Goal: Task Accomplishment & Management: Use online tool/utility

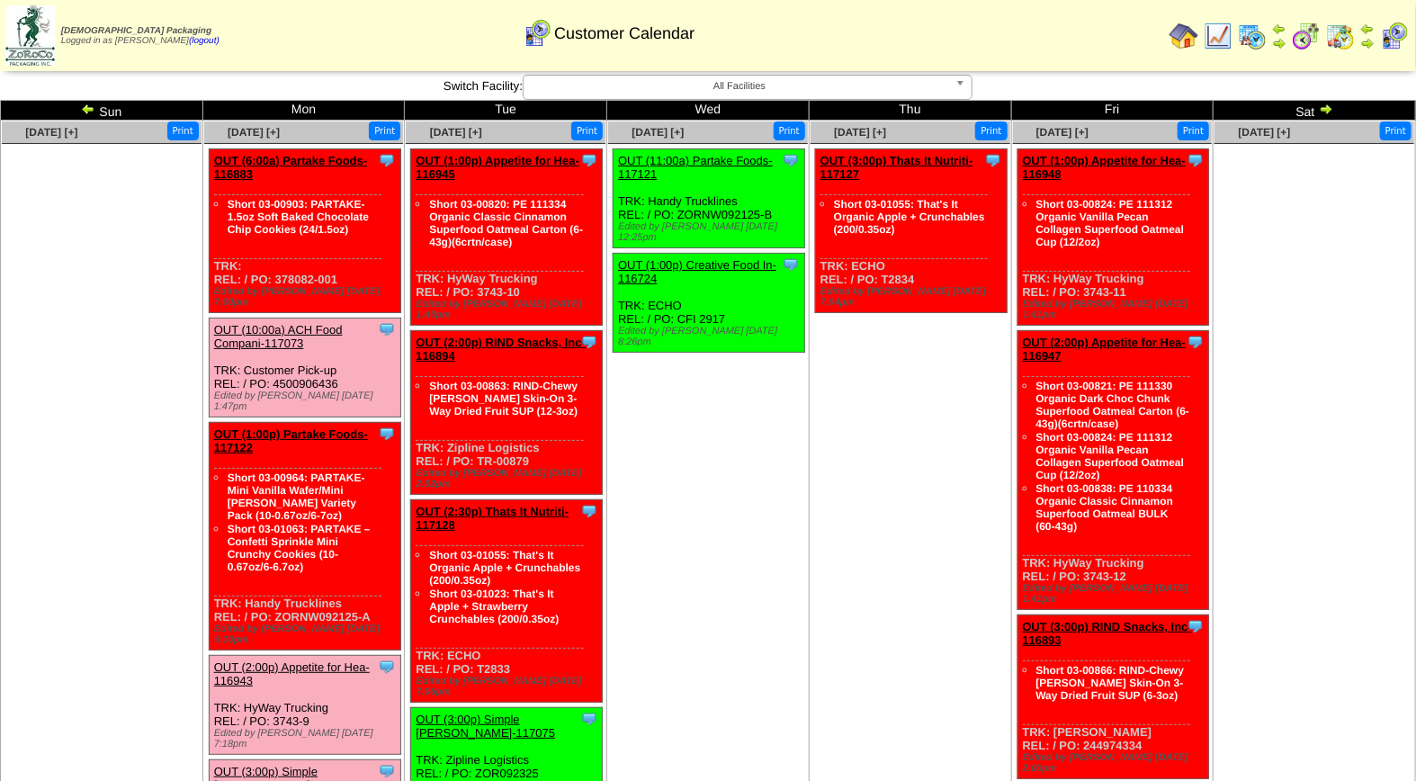
click at [297, 323] on link "OUT (10:00a) ACH Food Compani-117073" at bounding box center [278, 336] width 129 height 27
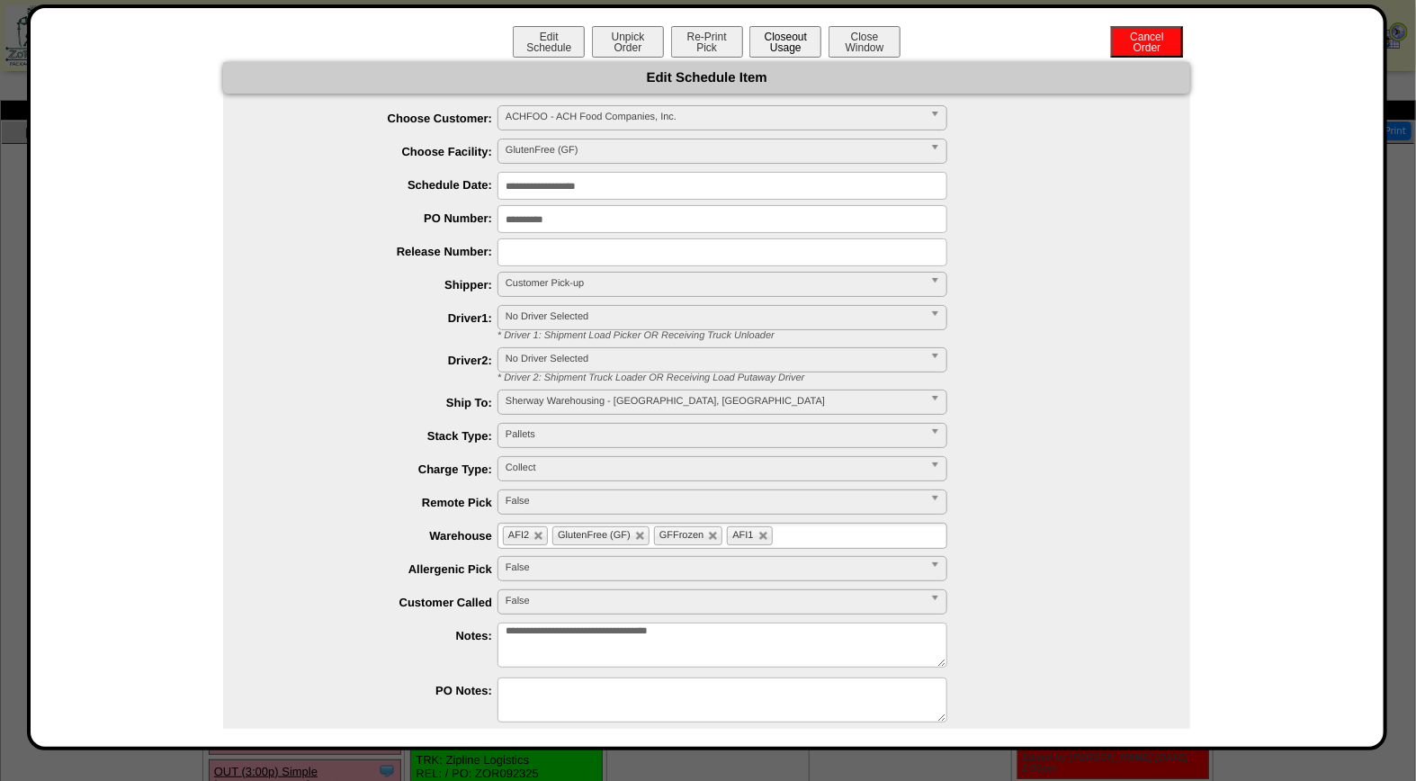
click at [780, 32] on button "Closeout Usage" at bounding box center [785, 41] width 72 height 31
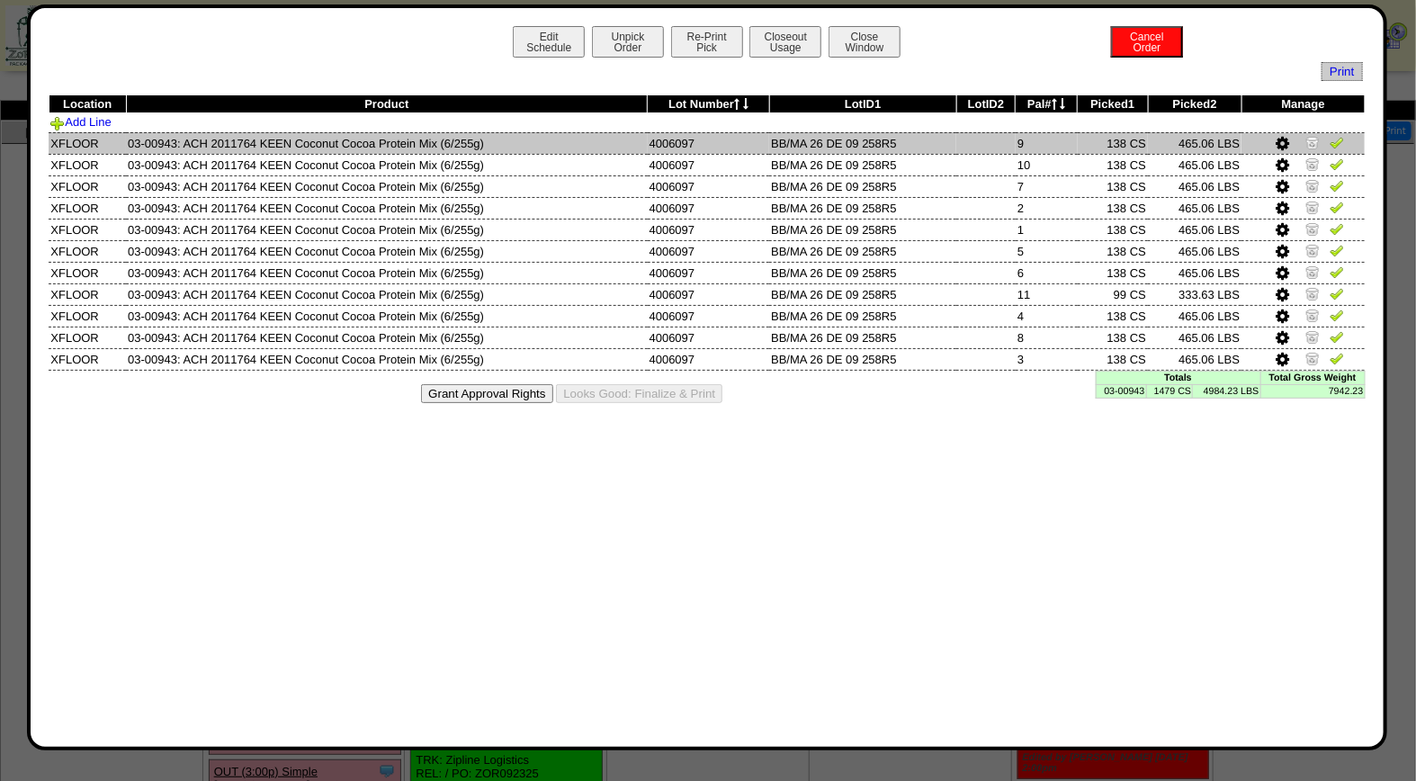
click at [1341, 142] on img at bounding box center [1337, 142] width 14 height 14
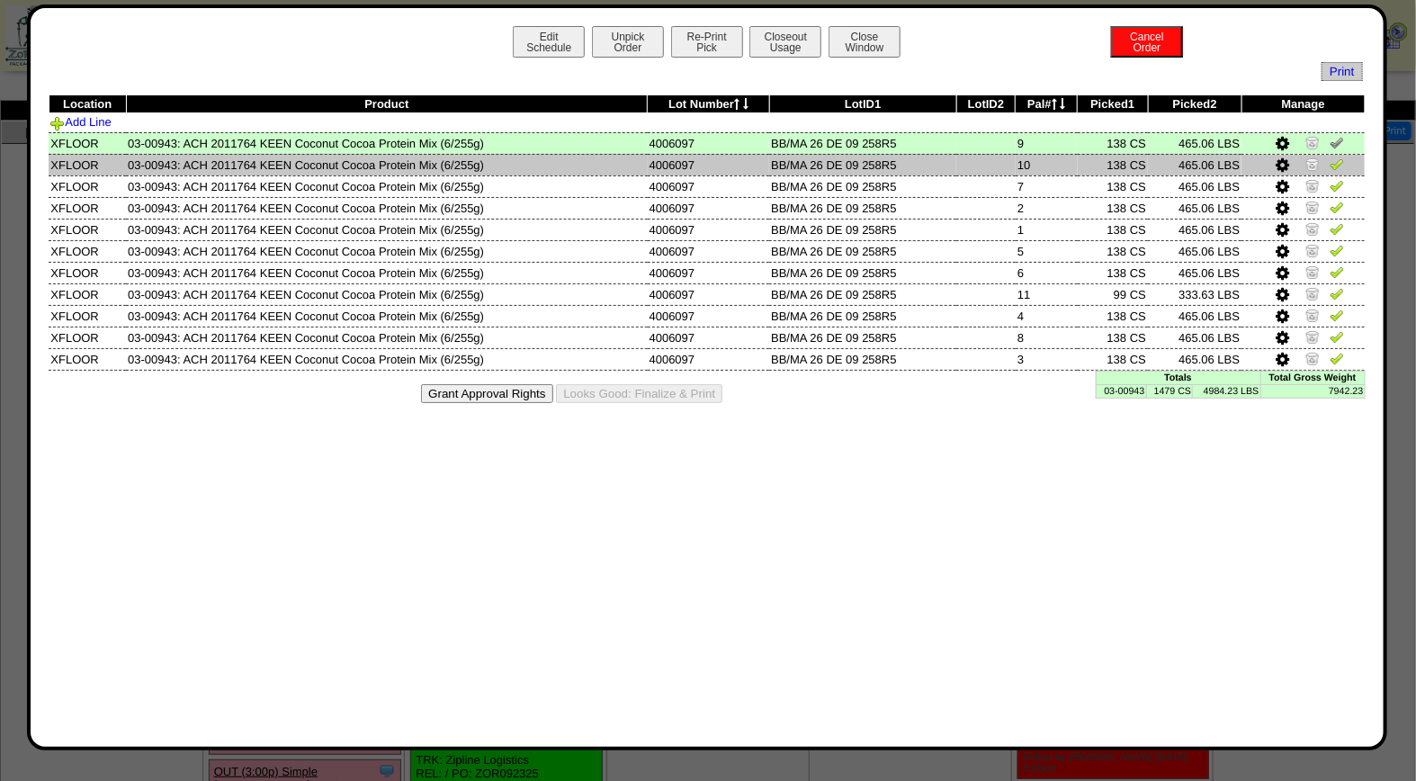
click at [1338, 166] on img at bounding box center [1337, 164] width 14 height 14
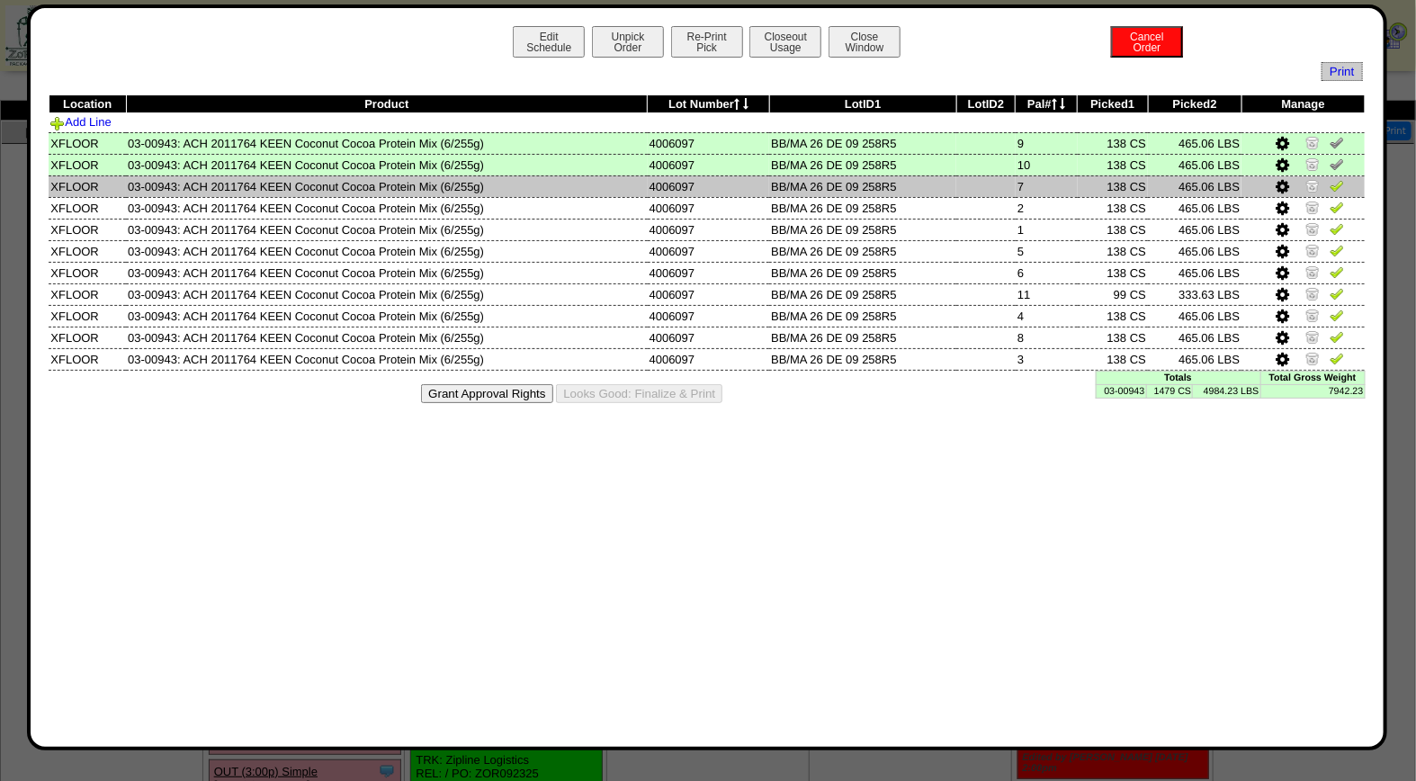
click at [1335, 184] on img at bounding box center [1337, 185] width 14 height 14
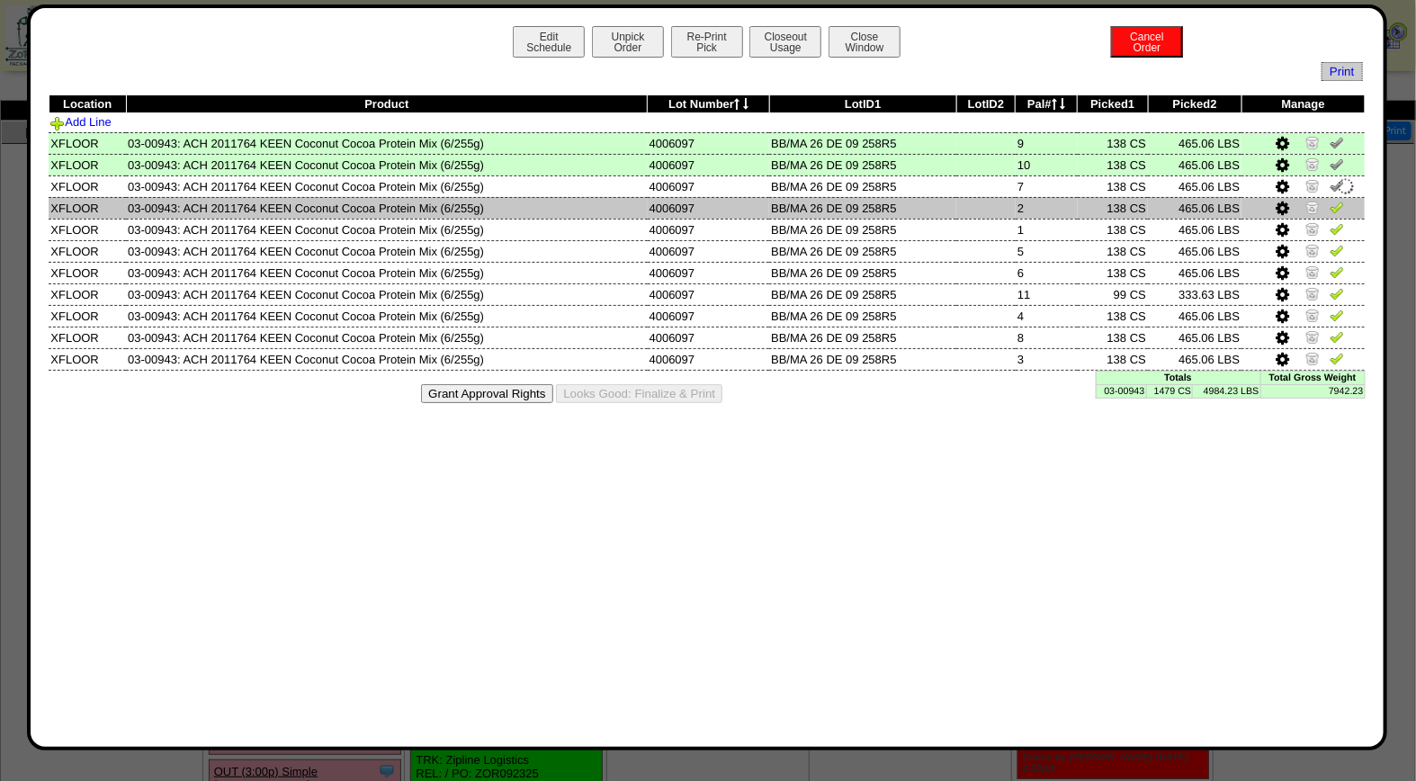
click at [1338, 211] on img at bounding box center [1337, 207] width 14 height 14
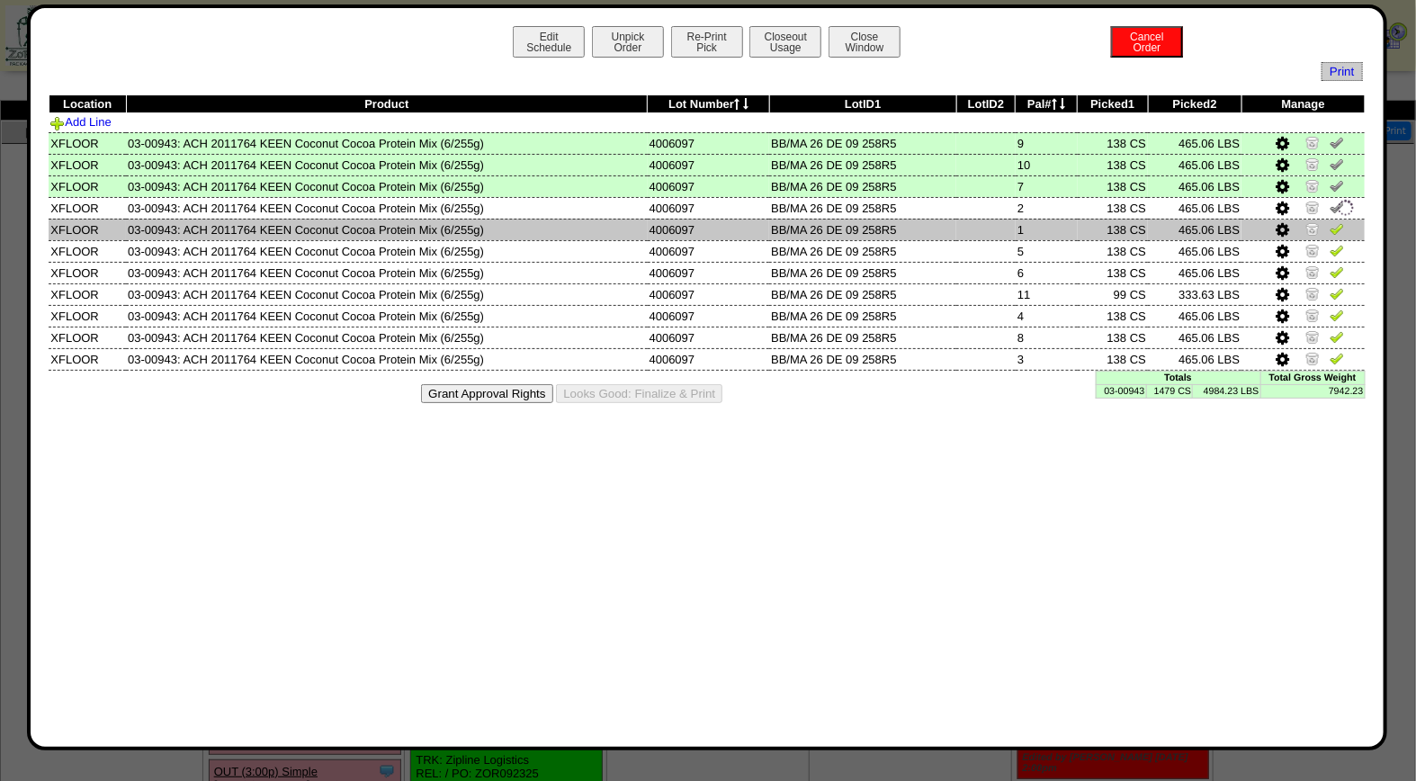
click at [1338, 226] on img at bounding box center [1337, 228] width 14 height 14
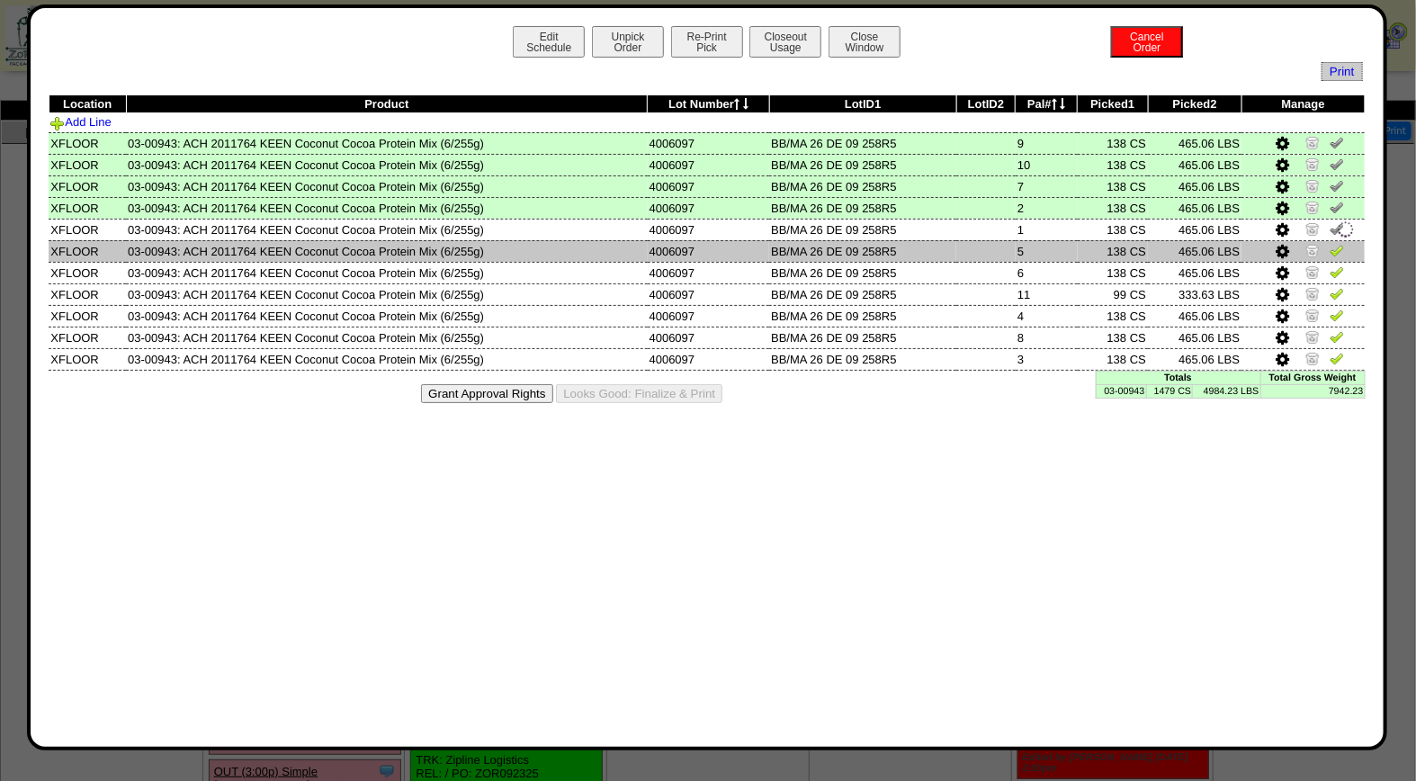
click at [1336, 248] on img at bounding box center [1337, 250] width 14 height 14
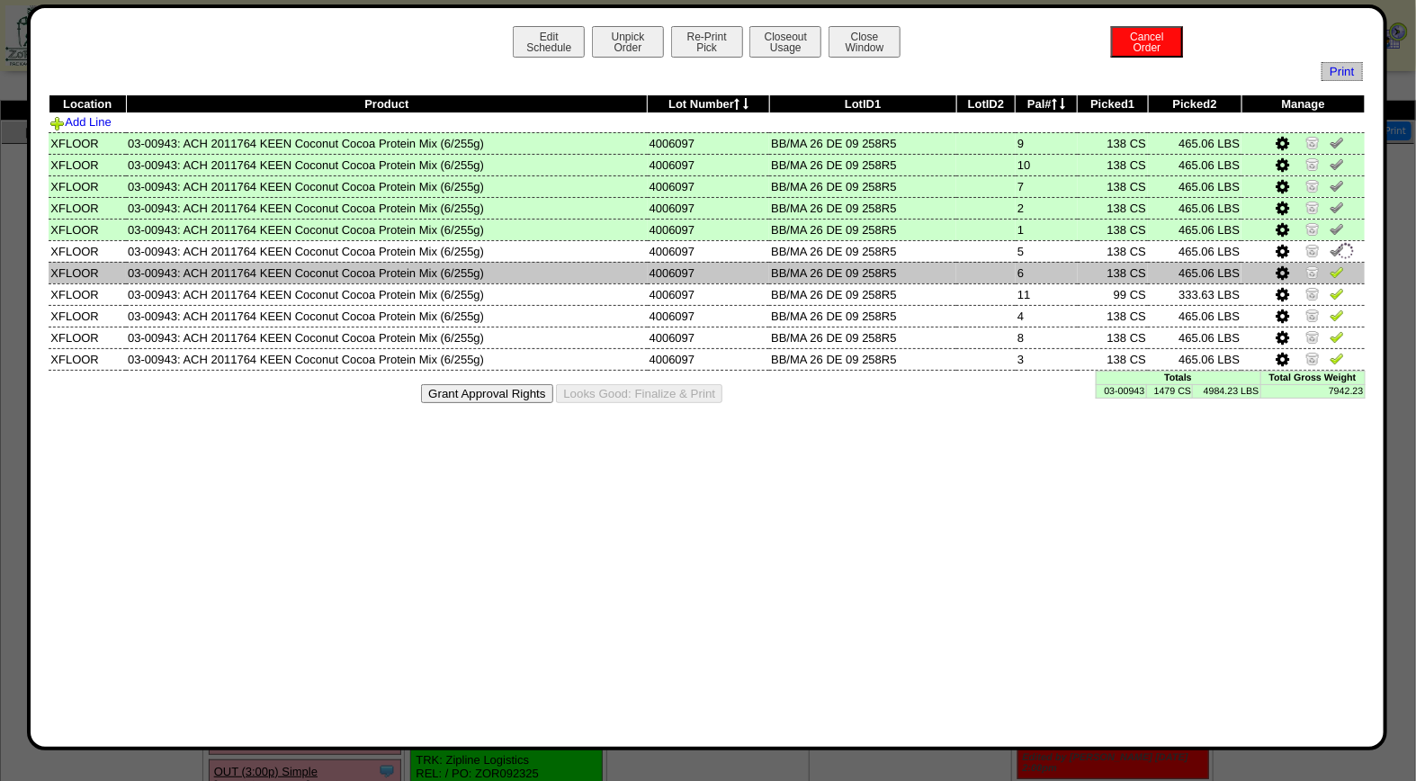
click at [1337, 271] on img at bounding box center [1337, 272] width 14 height 14
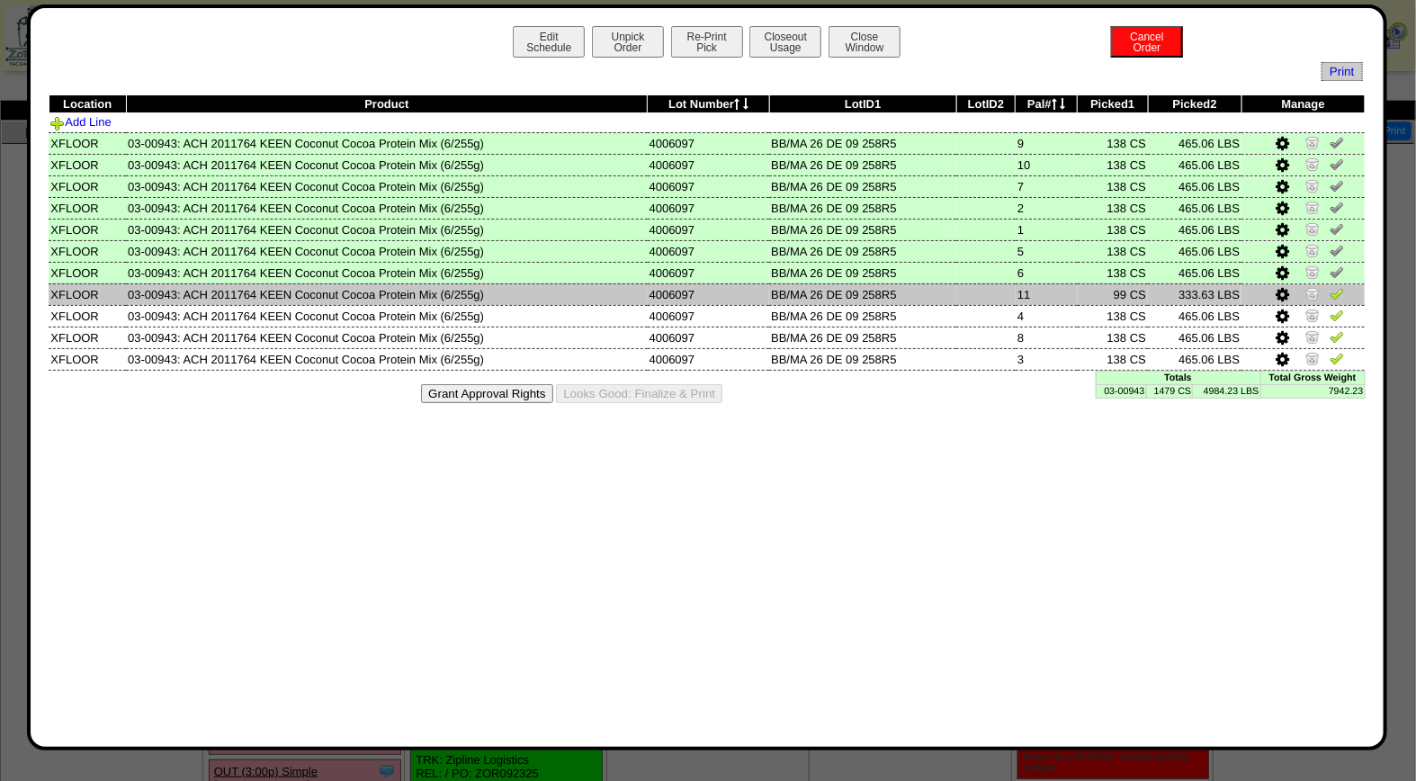
click at [1334, 289] on img at bounding box center [1337, 293] width 14 height 14
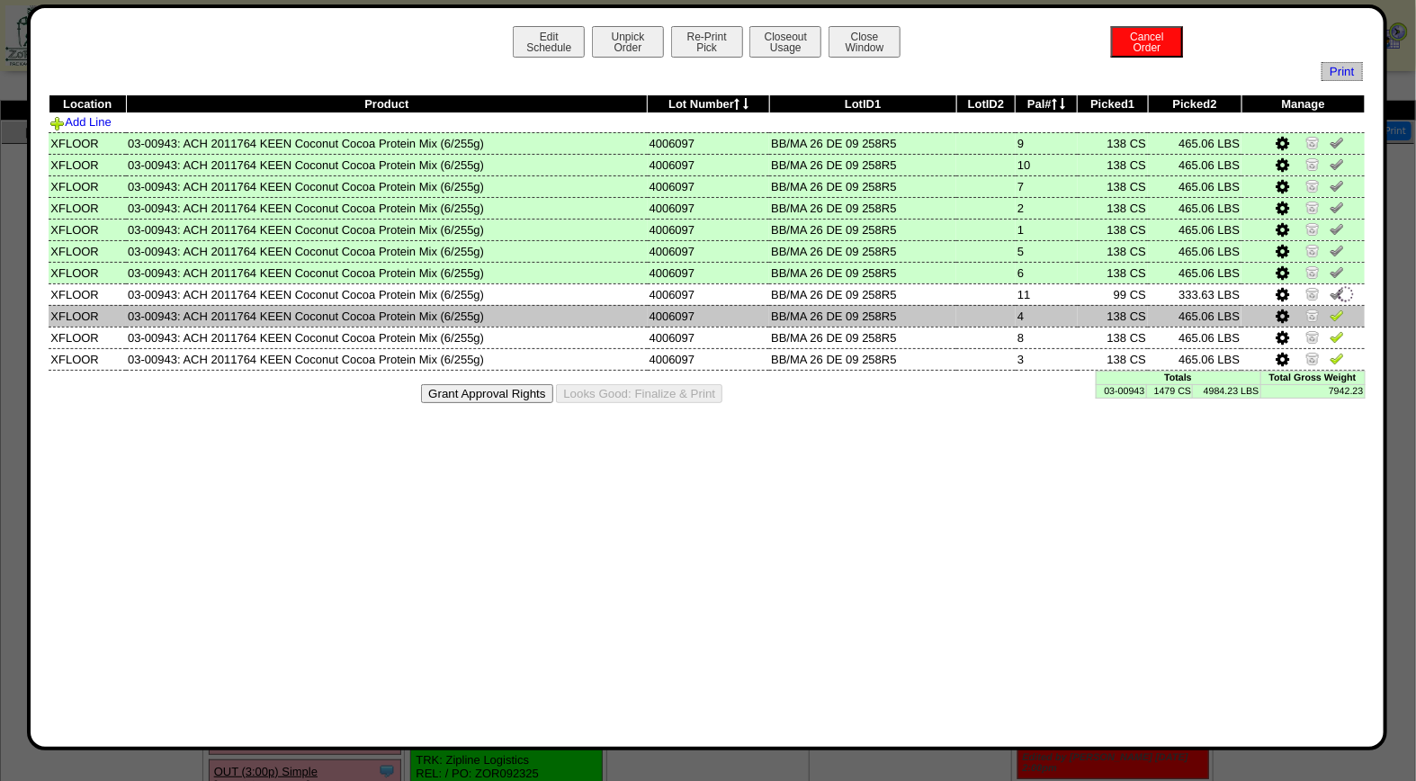
click at [1336, 316] on img at bounding box center [1337, 315] width 14 height 14
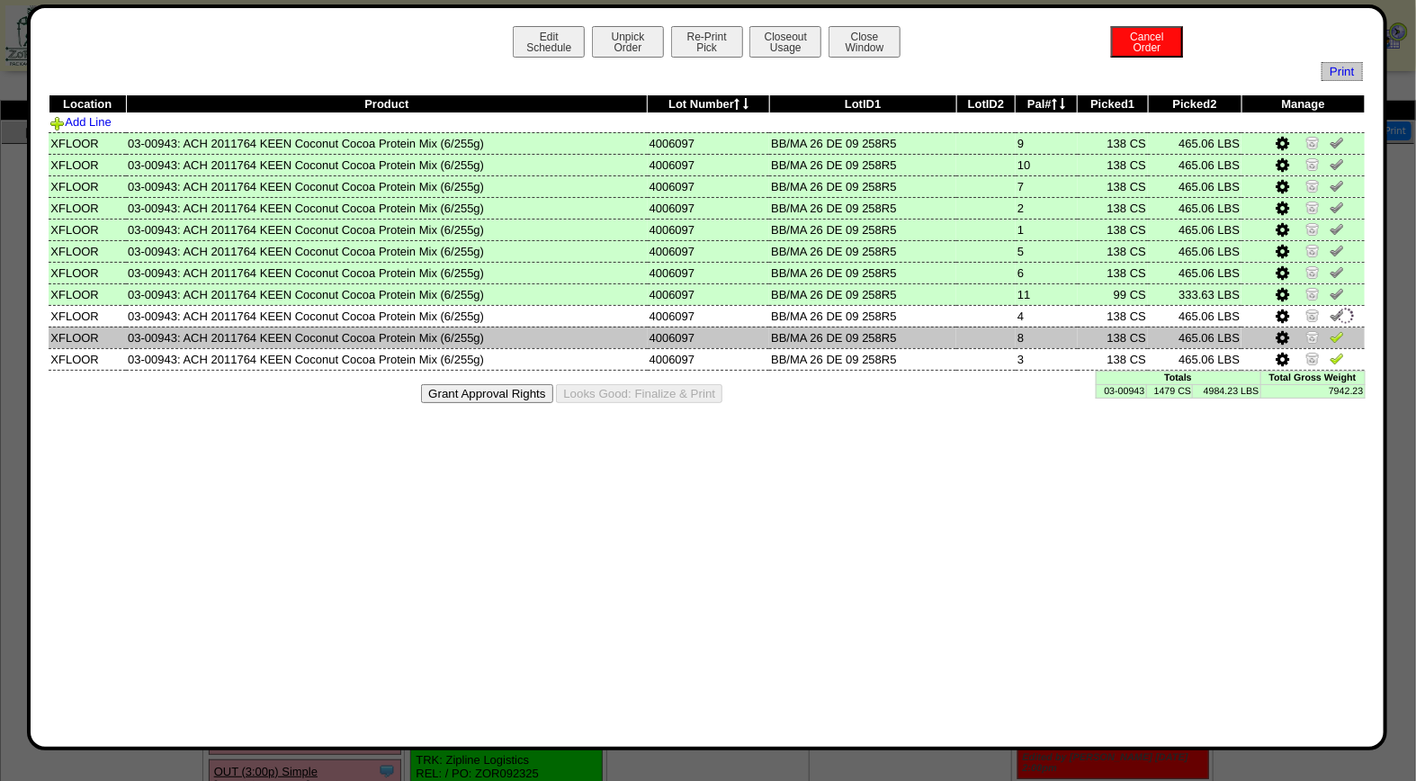
click at [1336, 331] on img at bounding box center [1337, 336] width 14 height 14
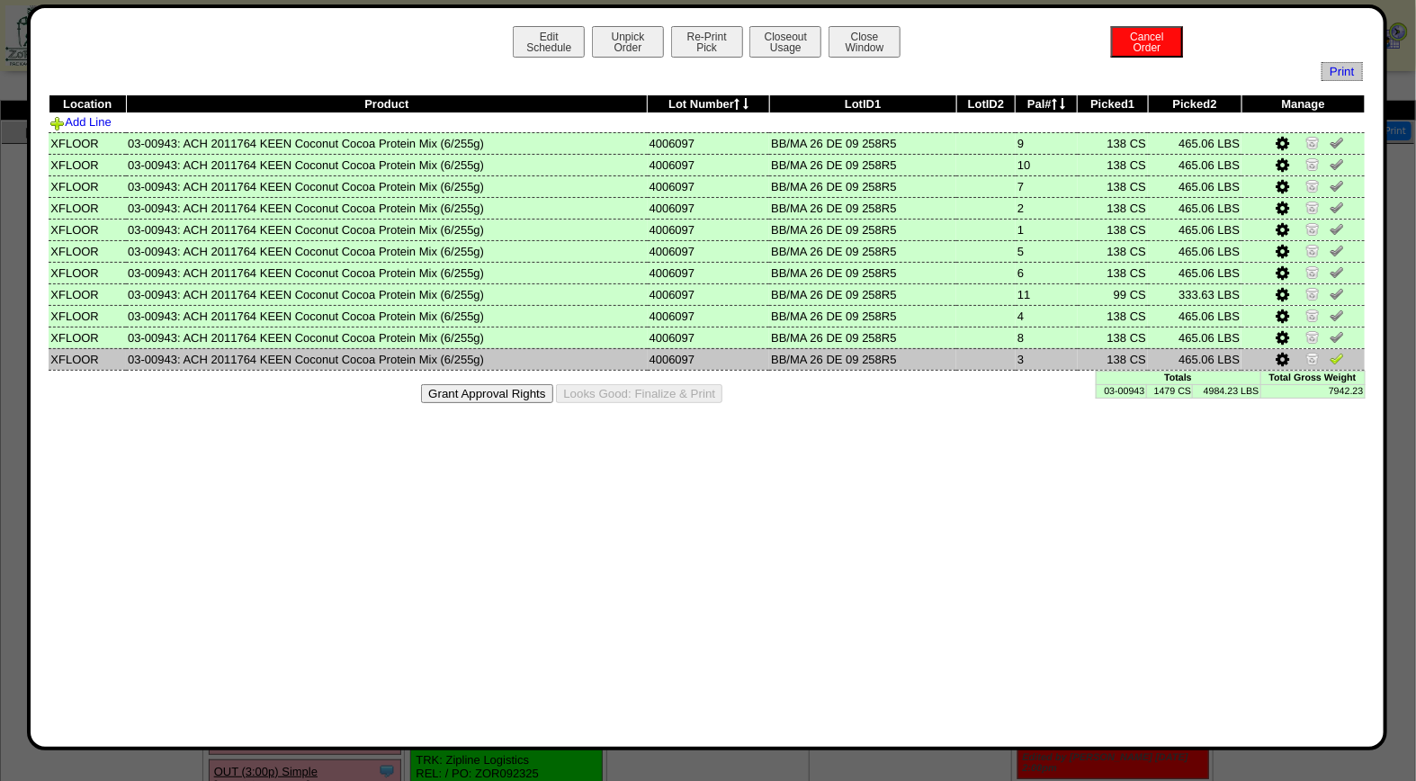
click at [1335, 352] on img at bounding box center [1337, 358] width 14 height 14
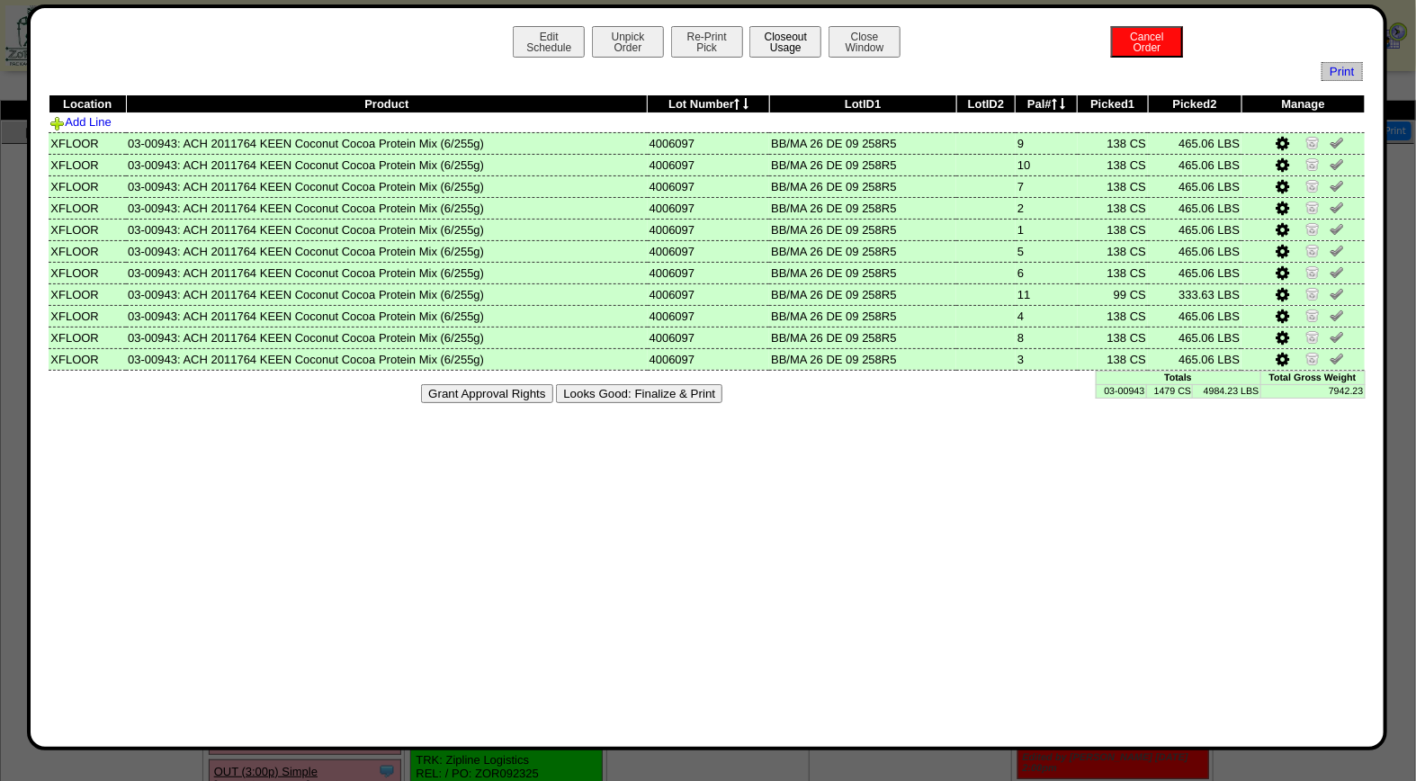
click at [786, 42] on button "Closeout Usage" at bounding box center [785, 41] width 72 height 31
click at [640, 396] on button "Looks Good: Finalize & Print" at bounding box center [639, 393] width 166 height 19
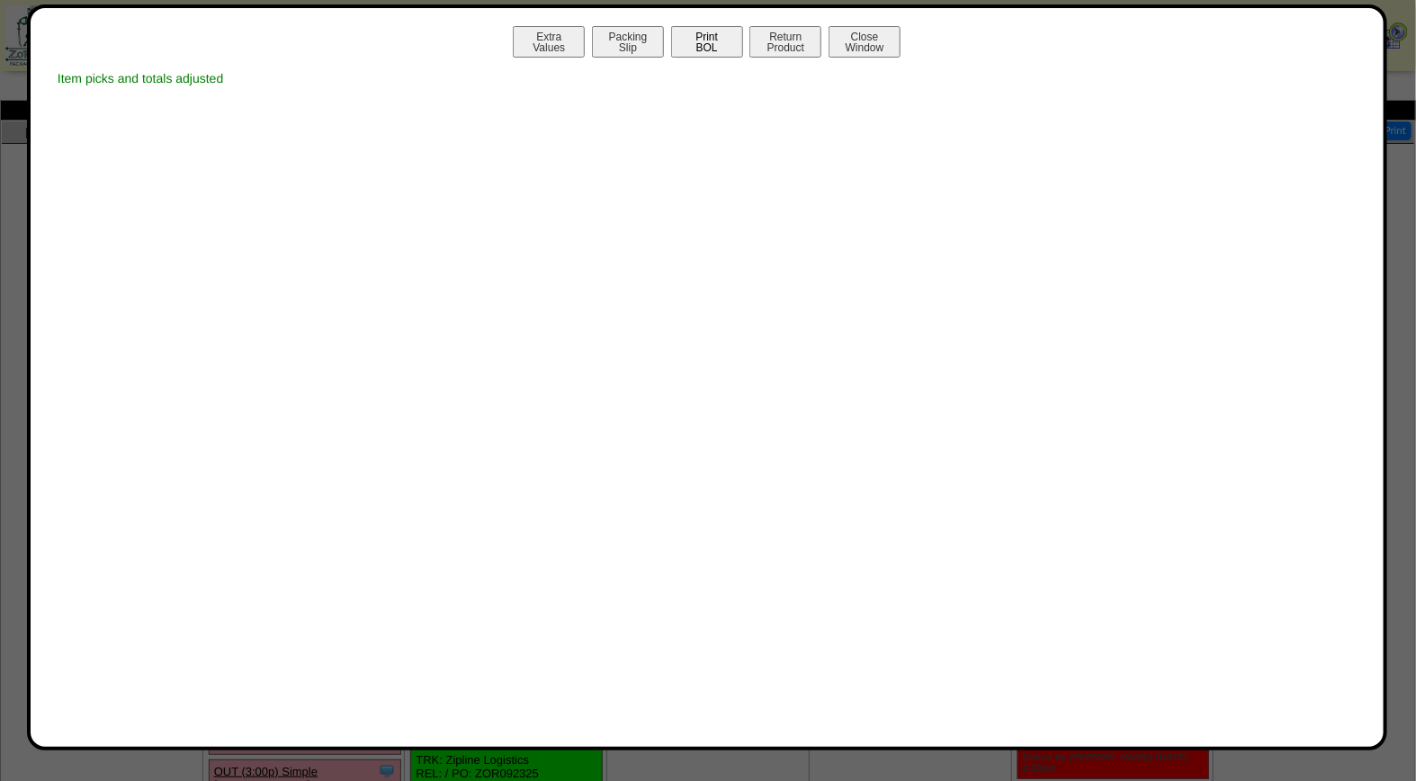
click at [708, 40] on button "Print BOL" at bounding box center [707, 41] width 72 height 31
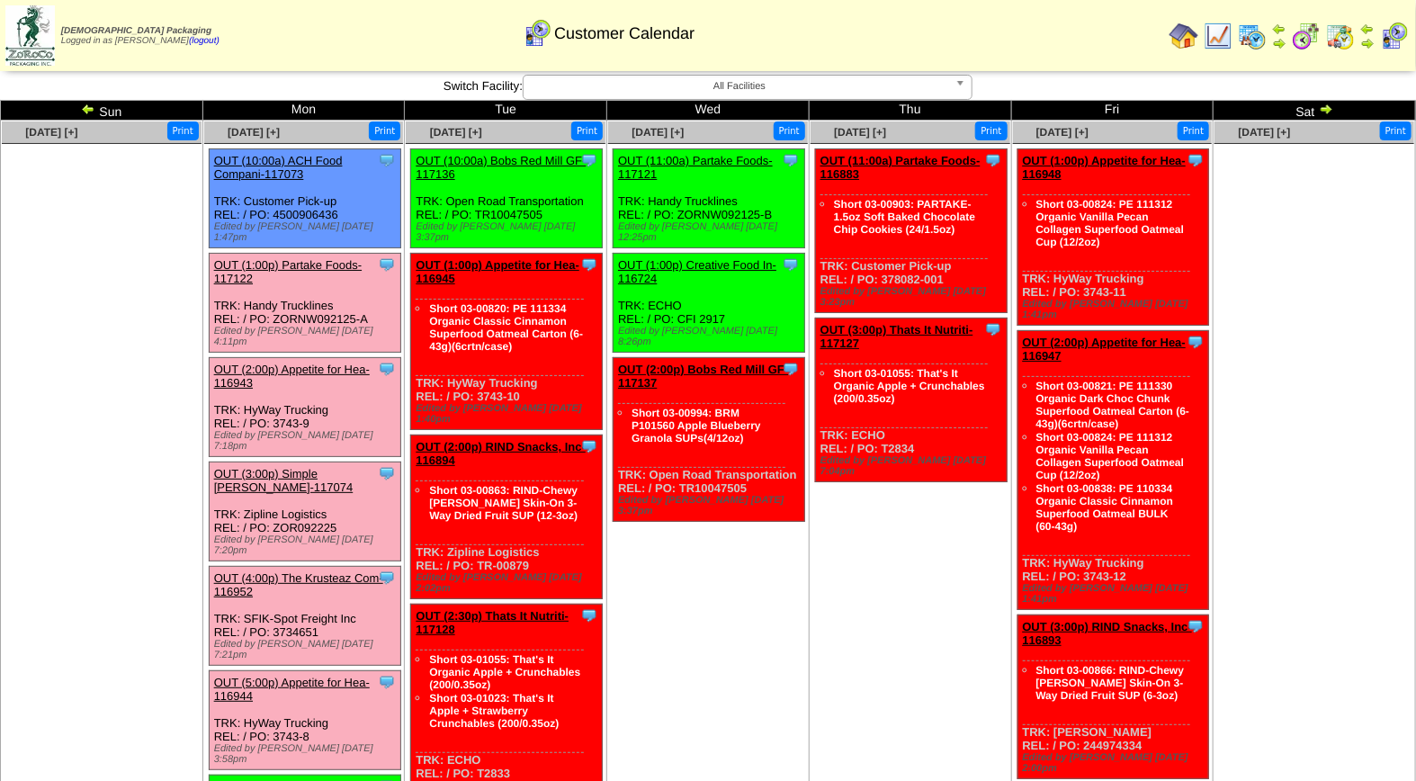
click at [290, 258] on link "OUT (1:00p) Partake Foods-117122" at bounding box center [288, 271] width 148 height 27
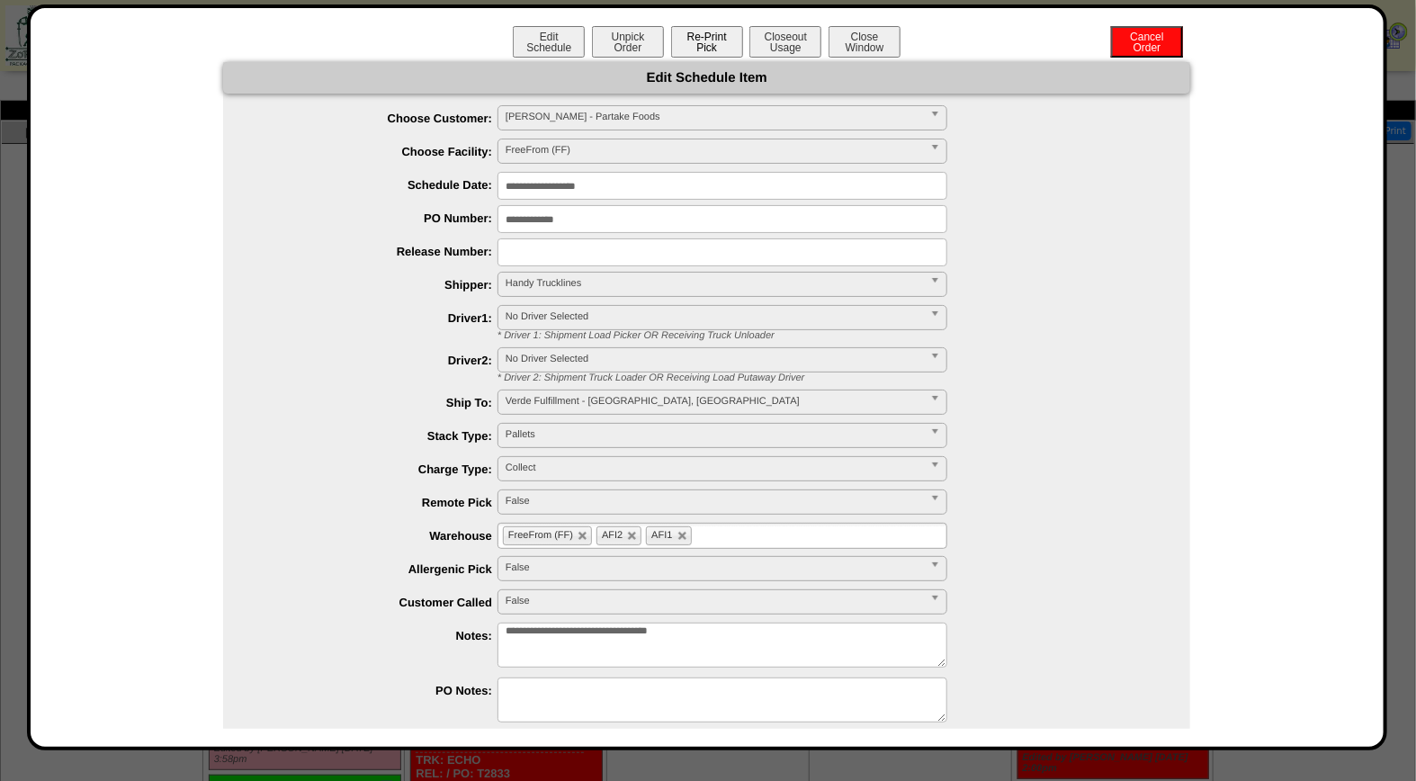
click at [704, 46] on button "Re-Print Pick" at bounding box center [707, 41] width 72 height 31
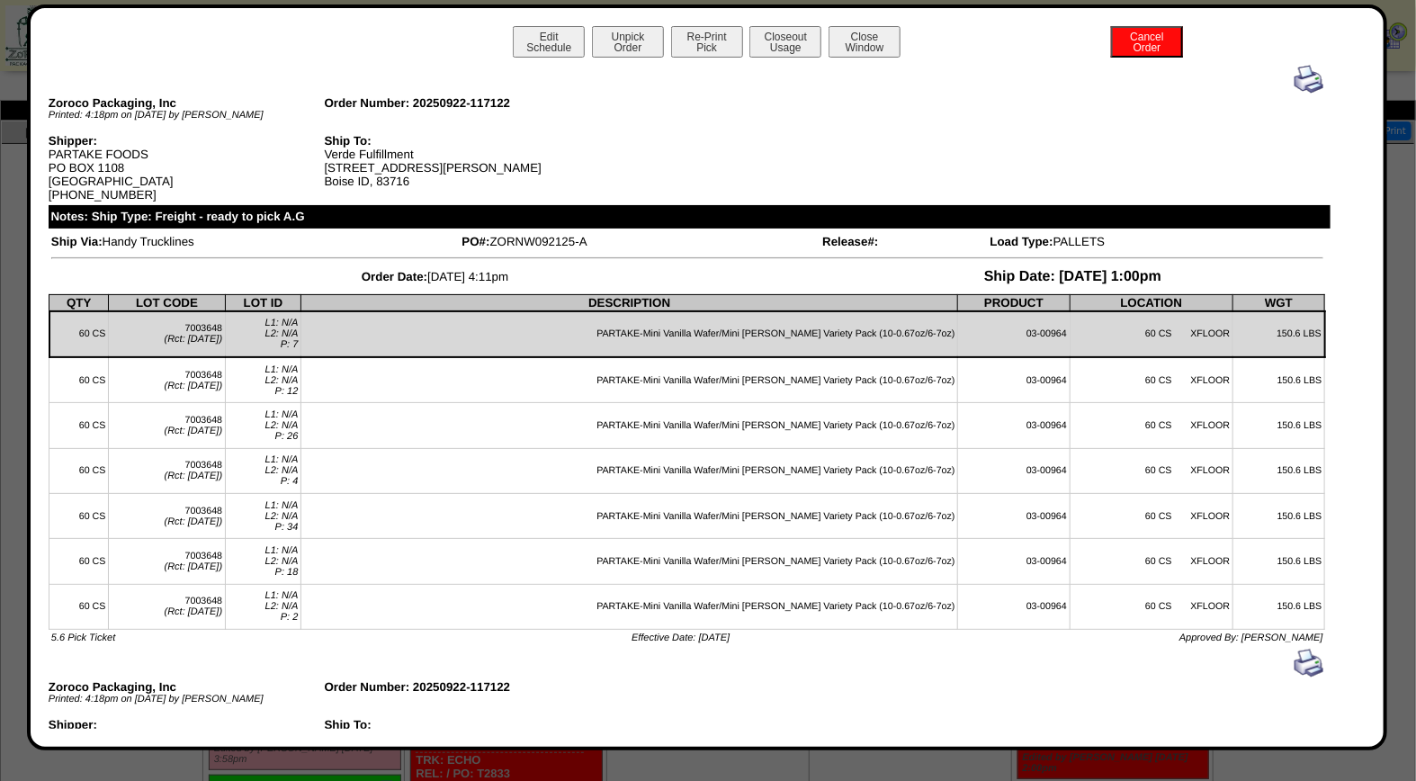
click at [1300, 74] on img at bounding box center [1309, 79] width 29 height 29
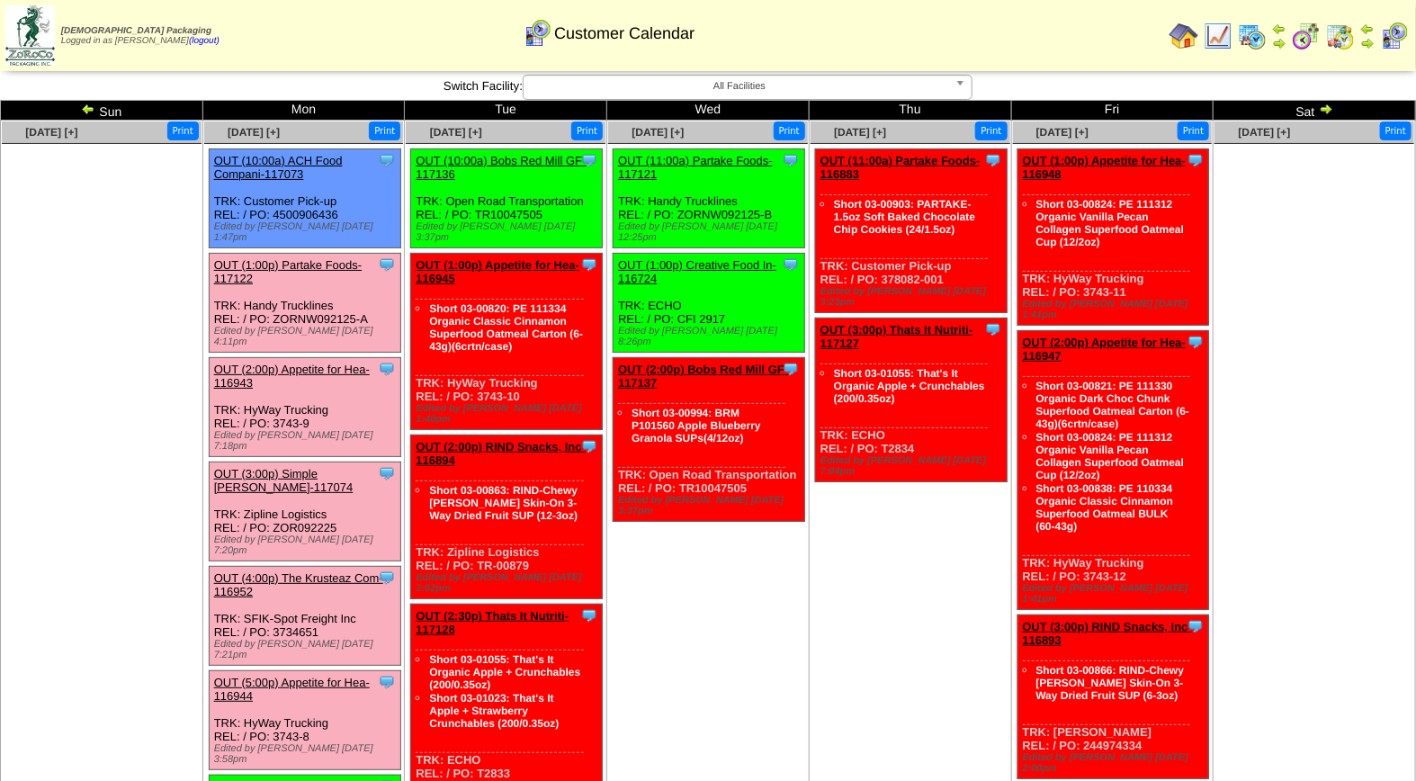
click at [300, 676] on link "OUT (5:00p) Appetite for Hea-116944" at bounding box center [292, 689] width 156 height 27
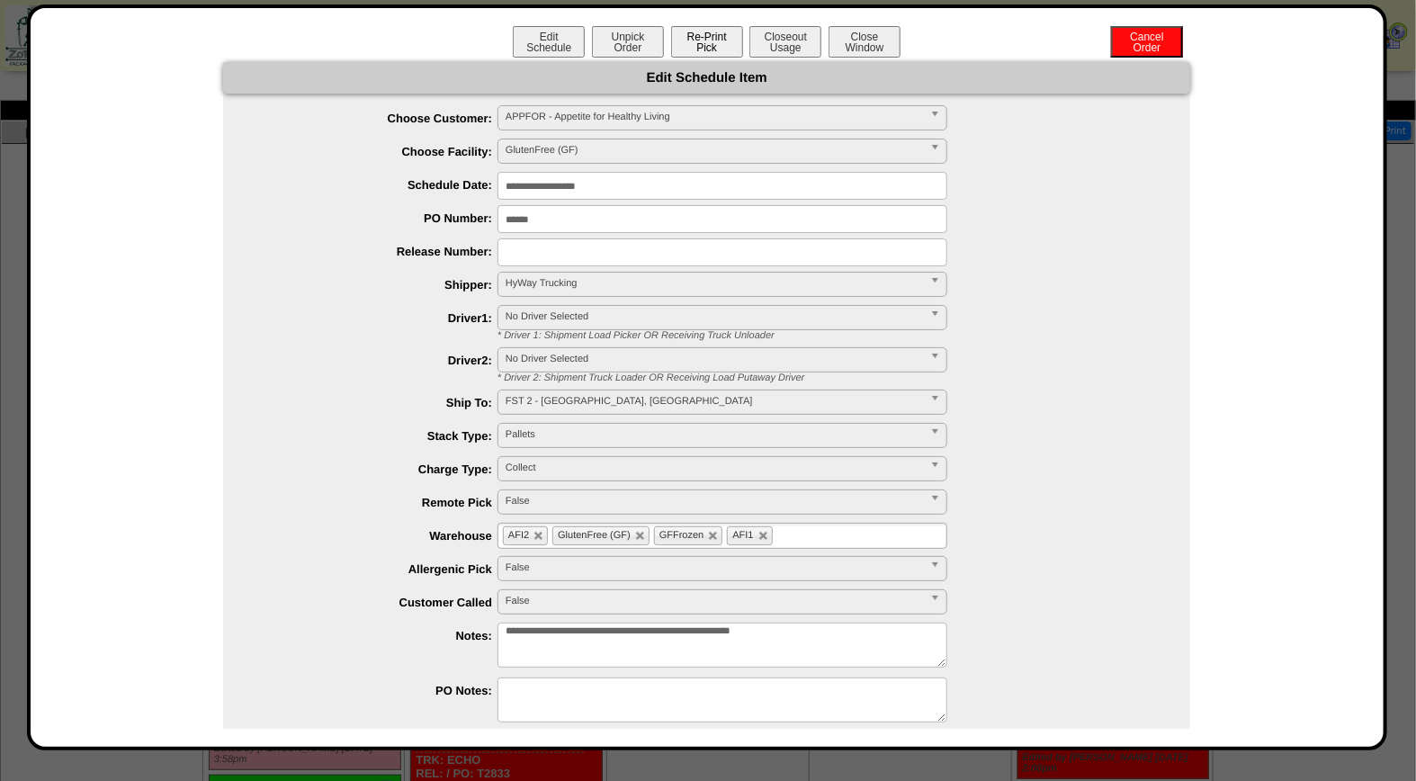
click at [706, 37] on button "Re-Print Pick" at bounding box center [707, 41] width 72 height 31
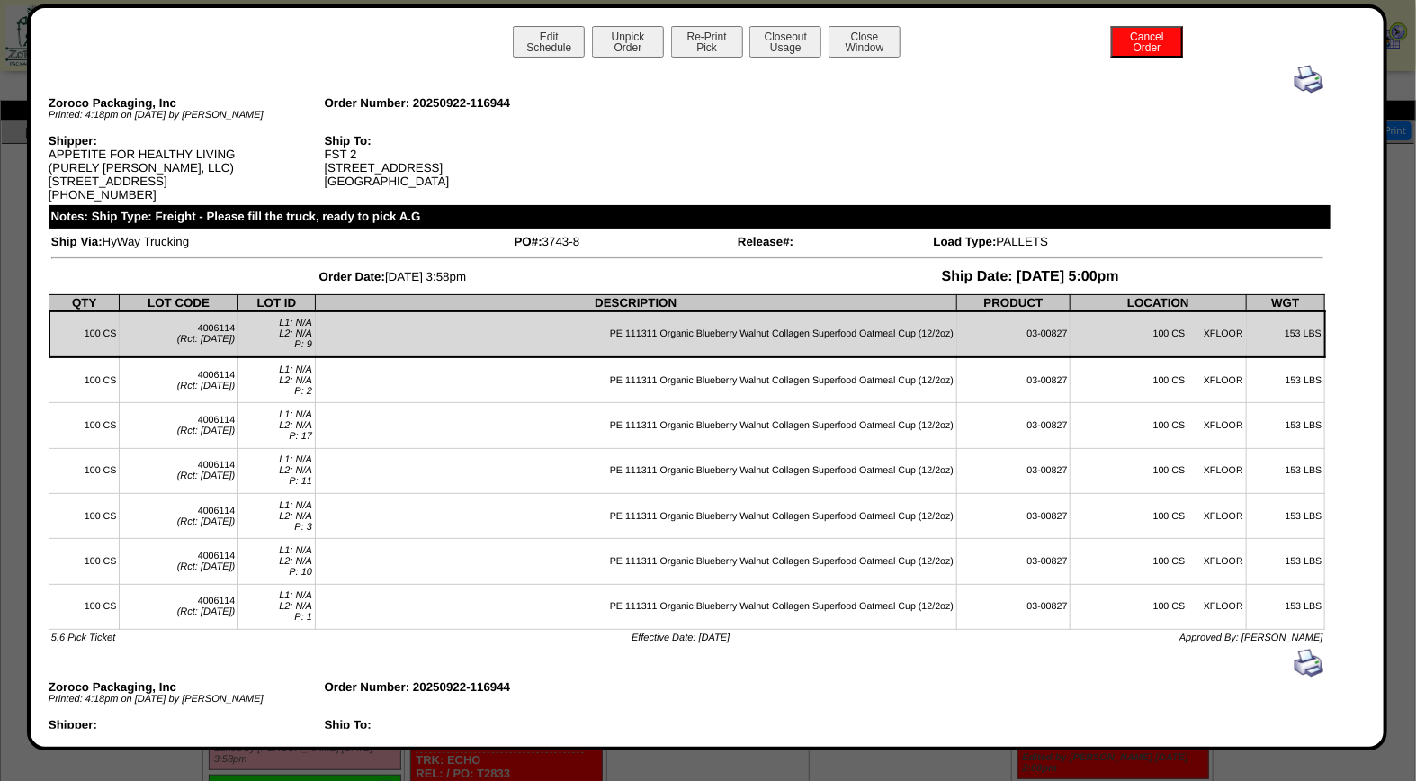
click at [1296, 81] on img at bounding box center [1309, 79] width 29 height 29
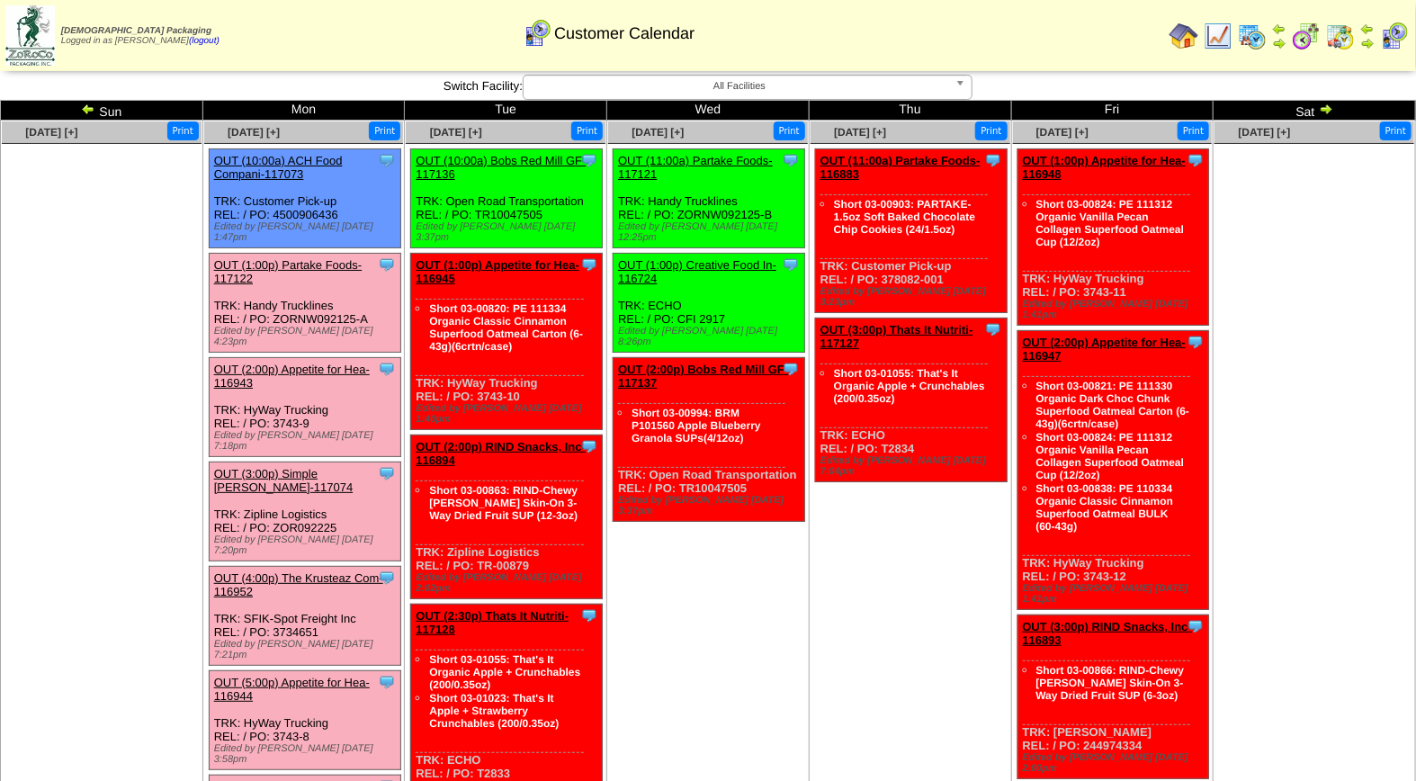
click at [300, 258] on link "OUT (1:00p) Partake Foods-117122" at bounding box center [288, 271] width 148 height 27
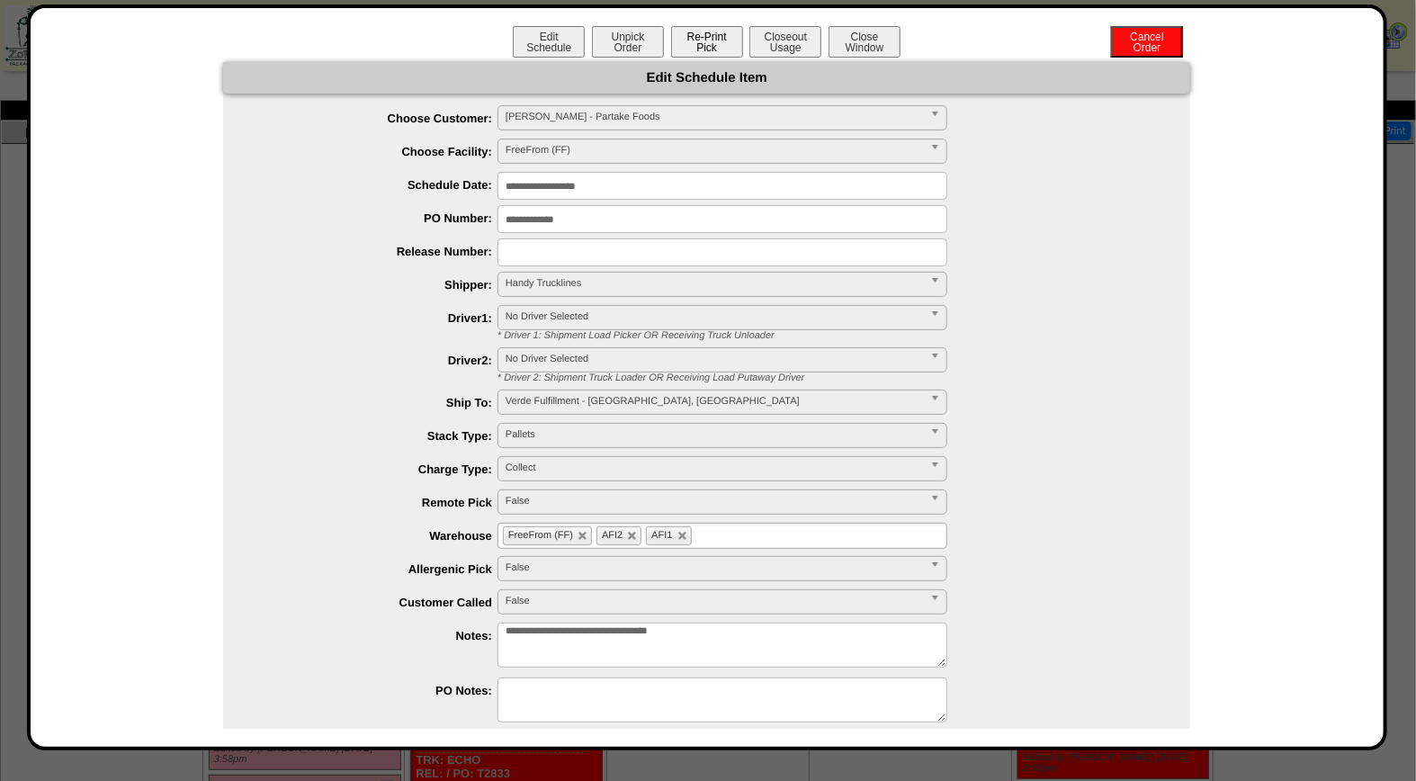
click at [702, 34] on button "Re-Print Pick" at bounding box center [707, 41] width 72 height 31
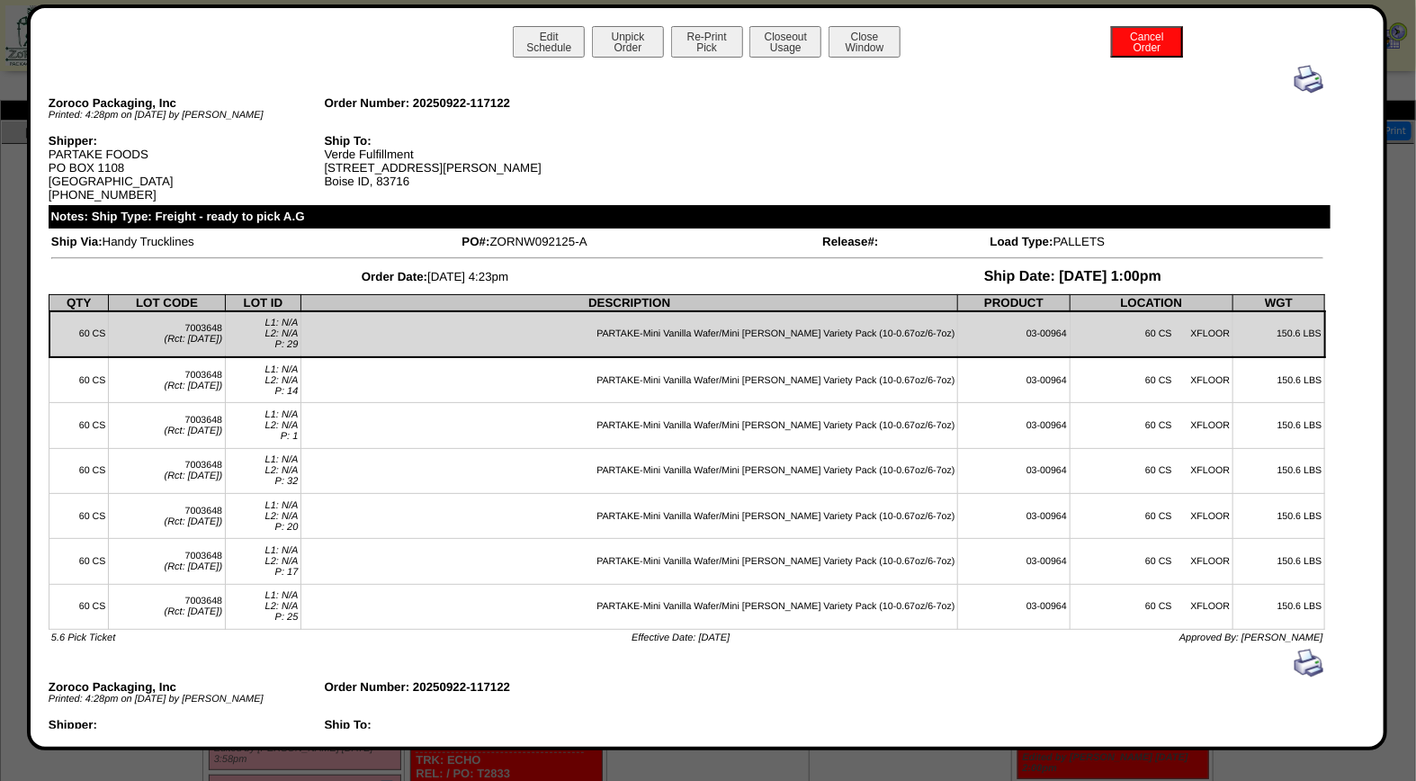
click at [1296, 79] on img at bounding box center [1309, 79] width 29 height 29
